Goal: Navigation & Orientation: Find specific page/section

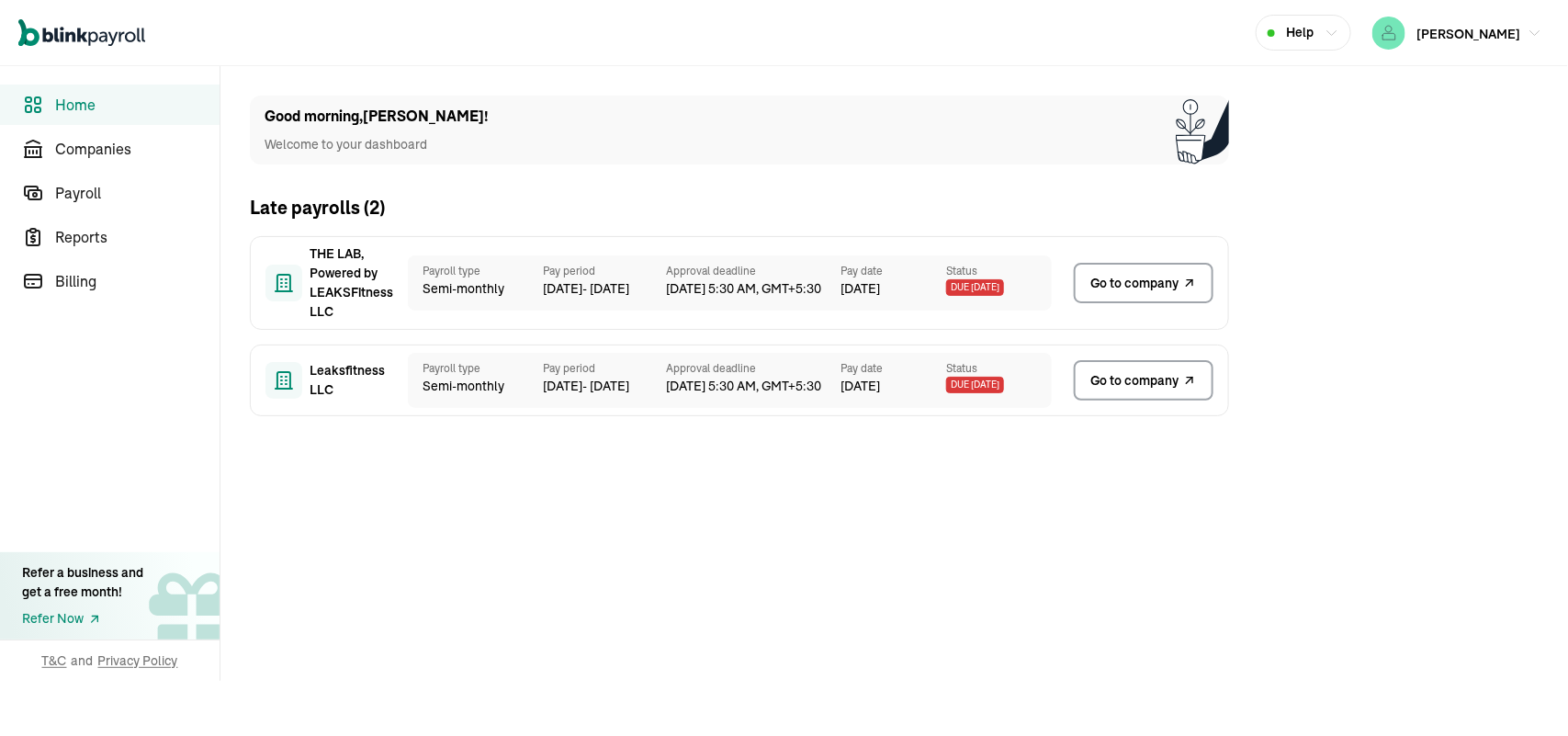
click at [1140, 384] on span "Go to company" at bounding box center [1134, 380] width 88 height 19
click at [1119, 373] on span "Go to company" at bounding box center [1134, 380] width 88 height 19
click at [1140, 384] on span "Go to company" at bounding box center [1134, 380] width 88 height 19
click at [1119, 373] on span "Go to company" at bounding box center [1134, 380] width 88 height 19
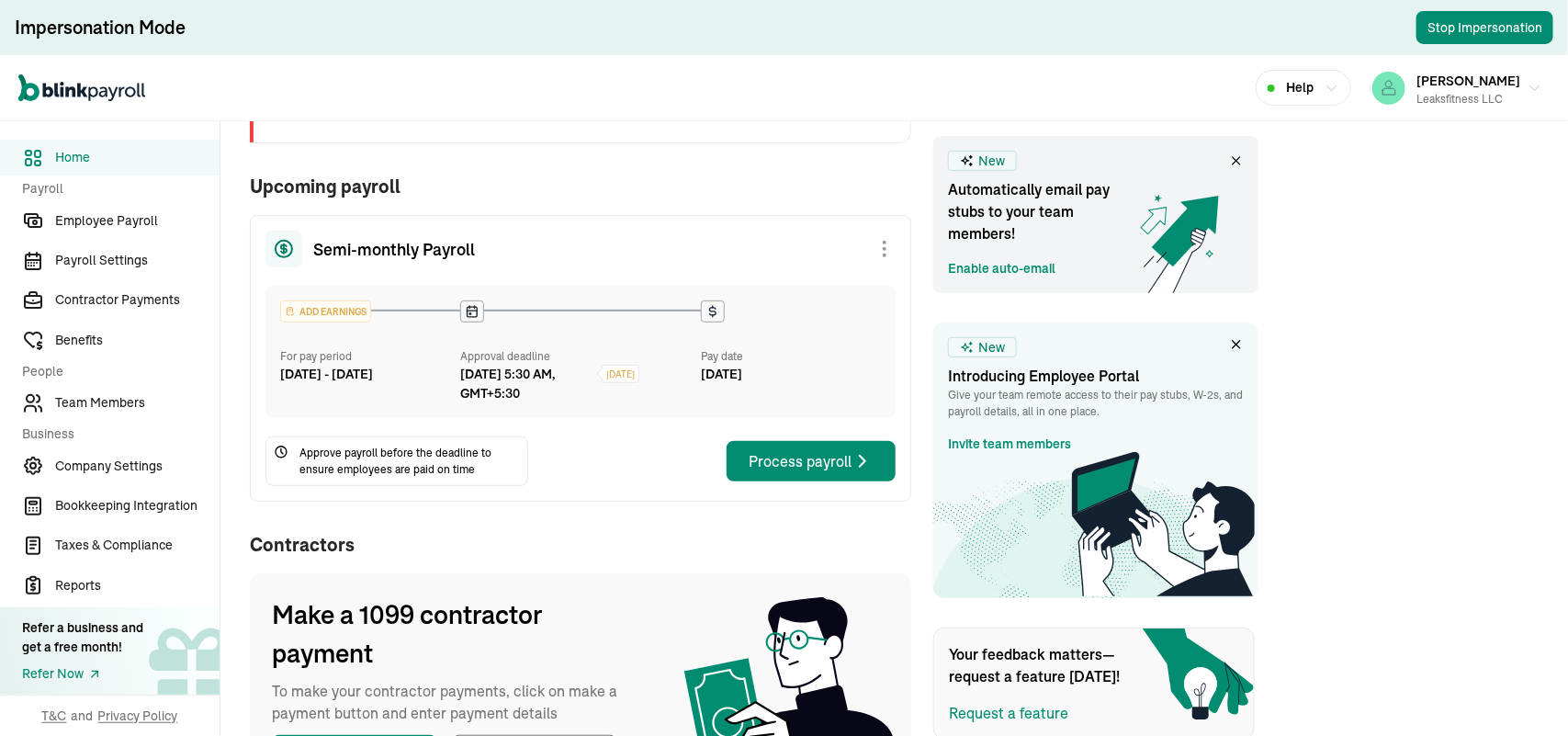
scroll to position [115, 0]
